Goal: Task Accomplishment & Management: Manage account settings

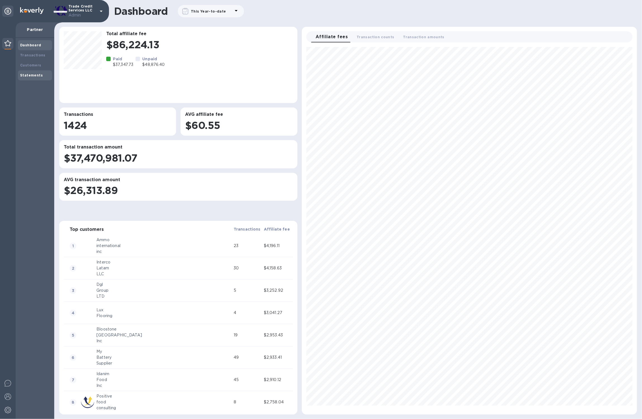
scroll to position [363, 331]
click at [38, 76] on b "Statements" at bounding box center [31, 75] width 23 height 4
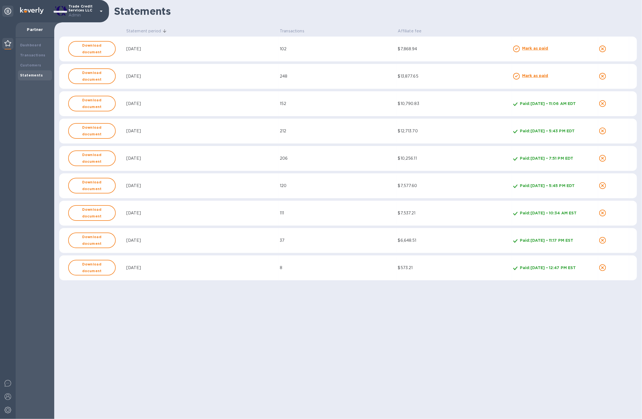
click at [525, 78] on b "Mark as paid" at bounding box center [535, 75] width 26 height 4
click at [407, 52] on td "$7,868.94" at bounding box center [454, 49] width 115 height 25
click at [97, 49] on b "Download document" at bounding box center [91, 48] width 37 height 13
click at [204, 56] on td "[DATE]" at bounding box center [201, 49] width 153 height 25
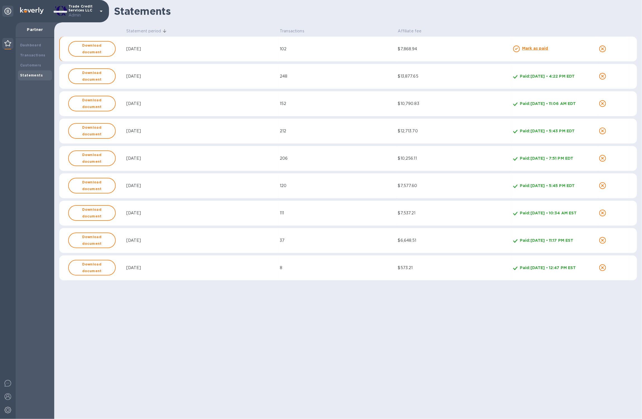
click at [334, 44] on td "102" at bounding box center [338, 49] width 118 height 25
click at [198, 47] on div "[DATE]" at bounding box center [201, 49] width 151 height 6
click at [530, 383] on div "Statements Statement period Transactions Affiliate fee Download document [DATE]…" at bounding box center [347, 209] width 587 height 419
click at [97, 49] on b "Download document" at bounding box center [91, 48] width 37 height 13
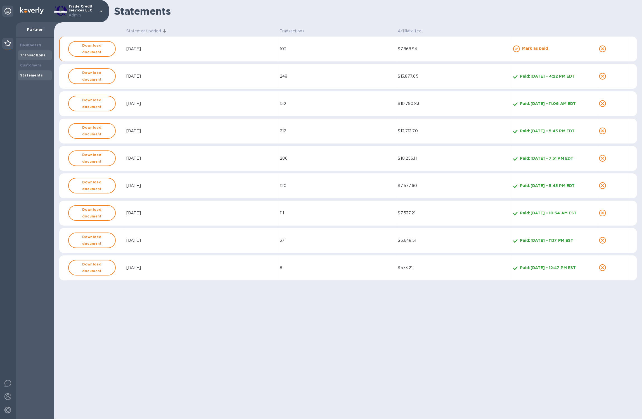
click at [36, 53] on b "Transactions" at bounding box center [32, 55] width 25 height 4
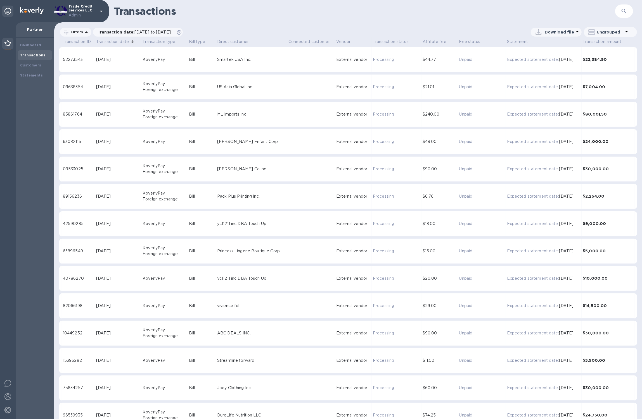
click at [519, 42] on span "Statement" at bounding box center [517, 41] width 21 height 7
click at [86, 30] on icon at bounding box center [86, 32] width 7 height 7
click at [181, 33] on icon at bounding box center [179, 32] width 4 height 4
click at [474, 44] on span "Fee status" at bounding box center [469, 41] width 21 height 7
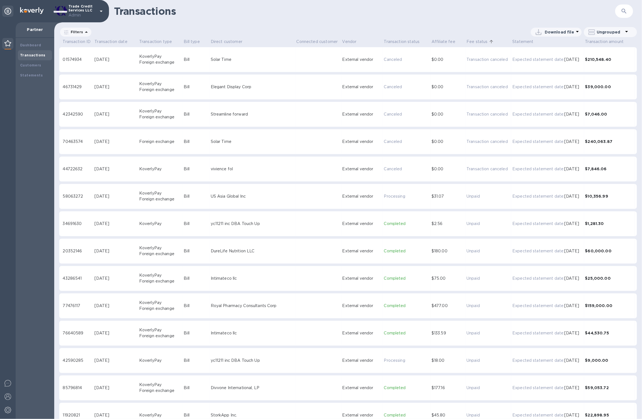
click at [515, 42] on span "Statement" at bounding box center [522, 41] width 21 height 7
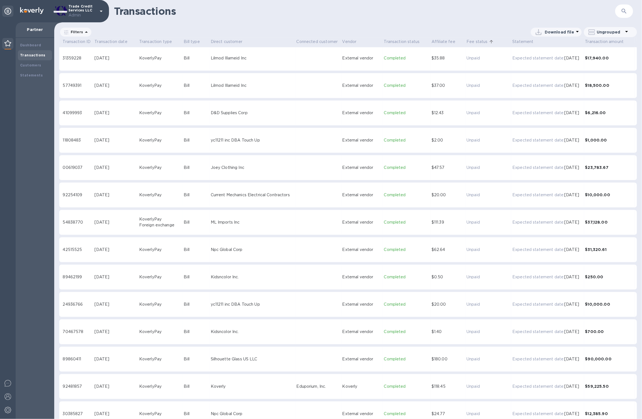
scroll to position [1491, 0]
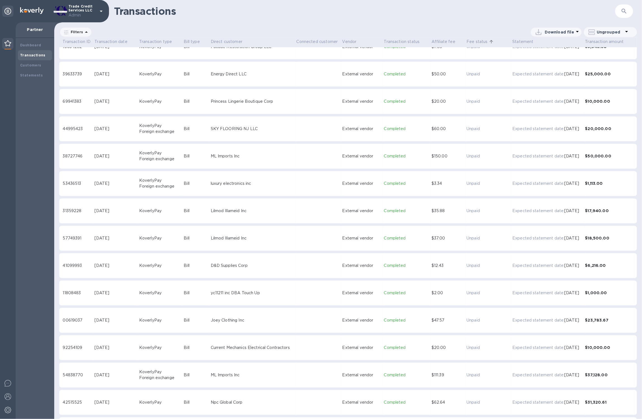
click at [87, 12] on p "Admin" at bounding box center [82, 15] width 28 height 6
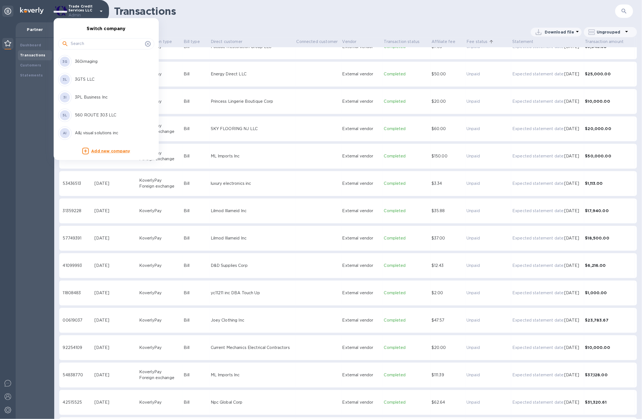
click at [251, 134] on div at bounding box center [321, 209] width 642 height 419
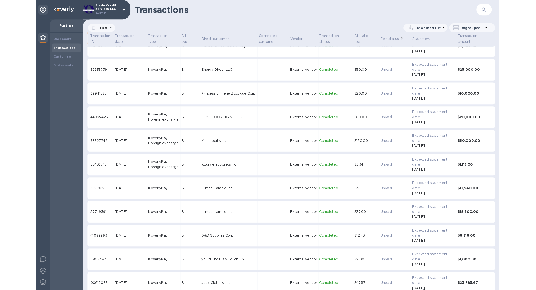
scroll to position [1348, 0]
